Goal: Browse casually: Explore the website without a specific task or goal

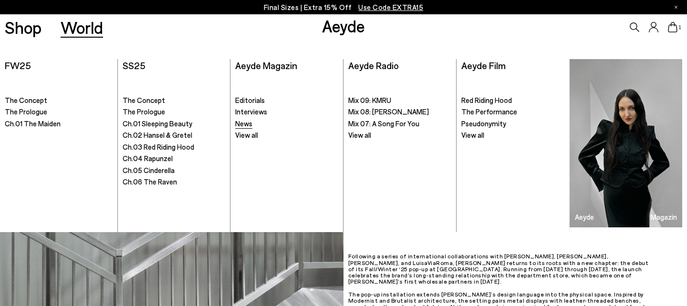
click at [248, 126] on span "News" at bounding box center [243, 123] width 17 height 9
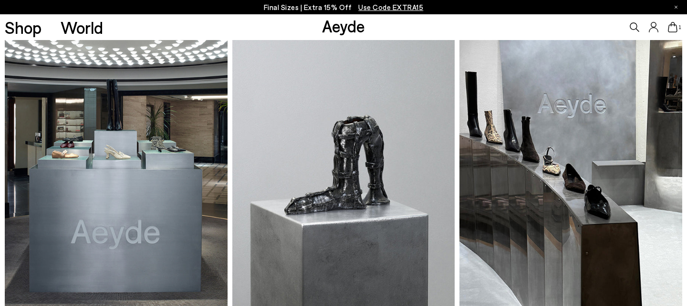
scroll to position [97, 0]
